Goal: Transaction & Acquisition: Obtain resource

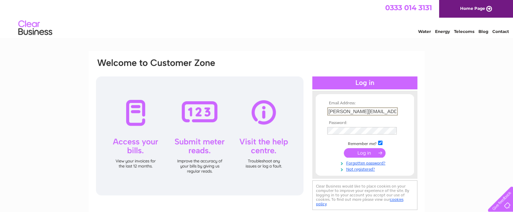
click at [393, 108] on input "[PERSON_NAME][EMAIL_ADDRESS][DOMAIN_NAME]" at bounding box center [362, 111] width 71 height 8
type input "[EMAIL_ADDRESS][DOMAIN_NAME]"
click at [365, 152] on input "submit" at bounding box center [365, 151] width 42 height 9
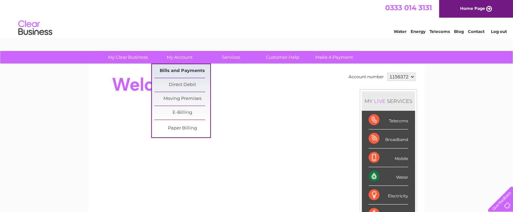
click at [181, 72] on link "Bills and Payments" at bounding box center [182, 71] width 56 height 14
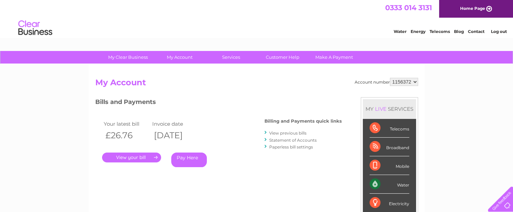
click at [130, 155] on link "." at bounding box center [131, 157] width 59 height 10
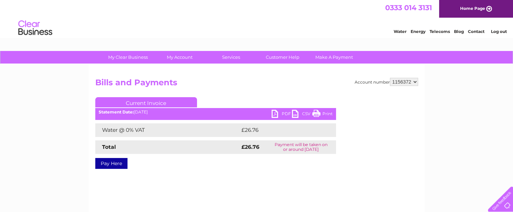
click at [289, 112] on link "PDF" at bounding box center [282, 115] width 20 height 10
click at [287, 115] on link "PDF" at bounding box center [282, 115] width 20 height 10
click at [275, 112] on link "PDF" at bounding box center [282, 115] width 20 height 10
